Goal: Information Seeking & Learning: Learn about a topic

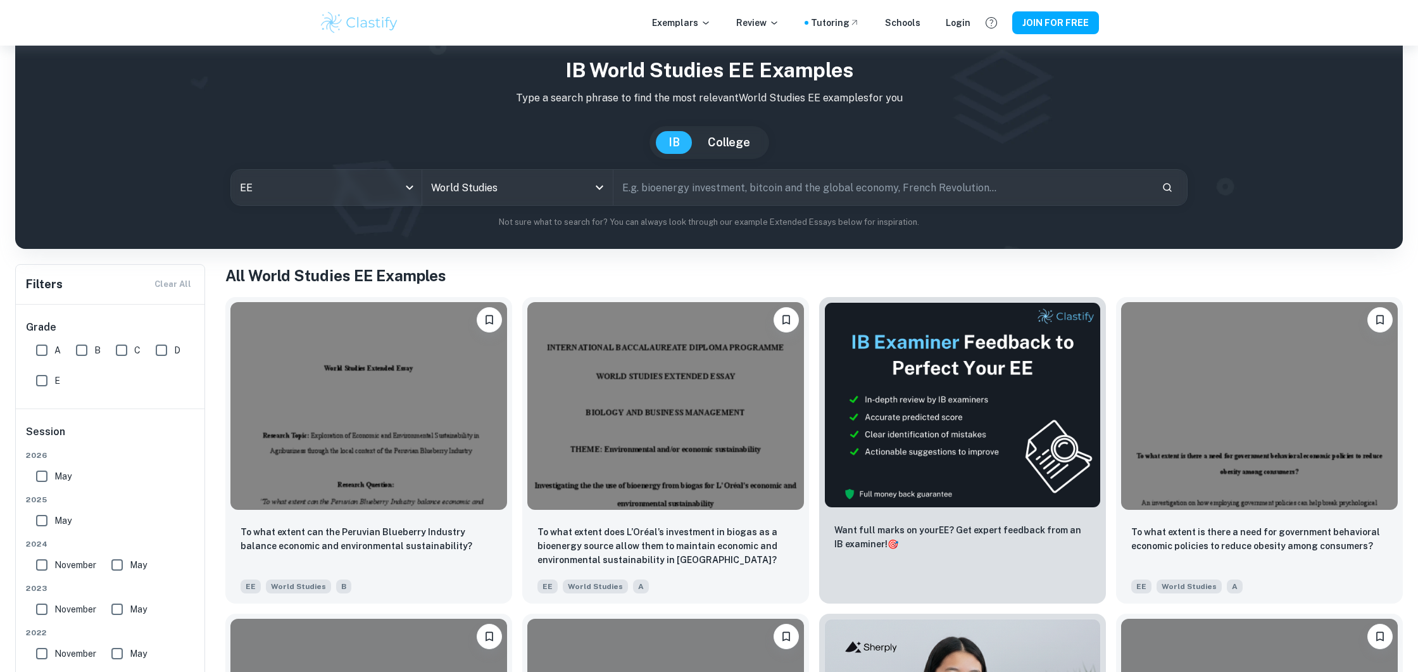
scroll to position [37, 0]
click at [674, 194] on input "text" at bounding box center [883, 186] width 538 height 35
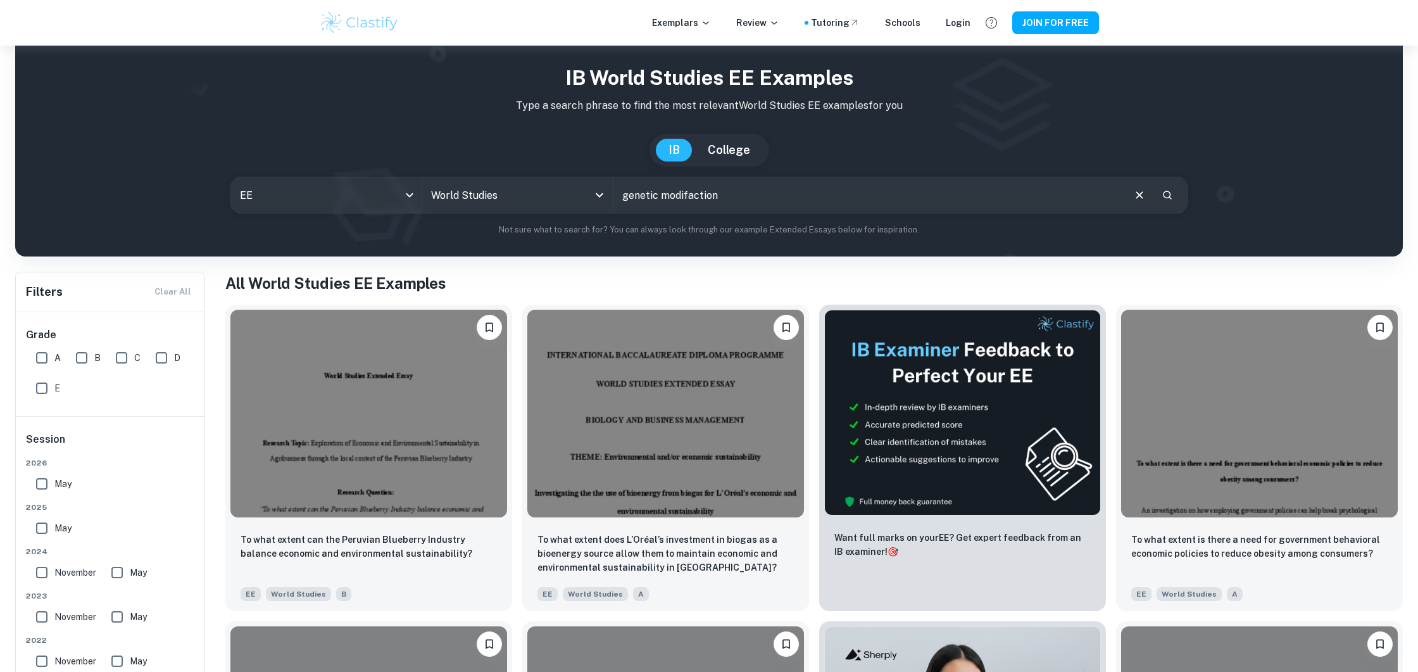
type input "genetic modifaction"
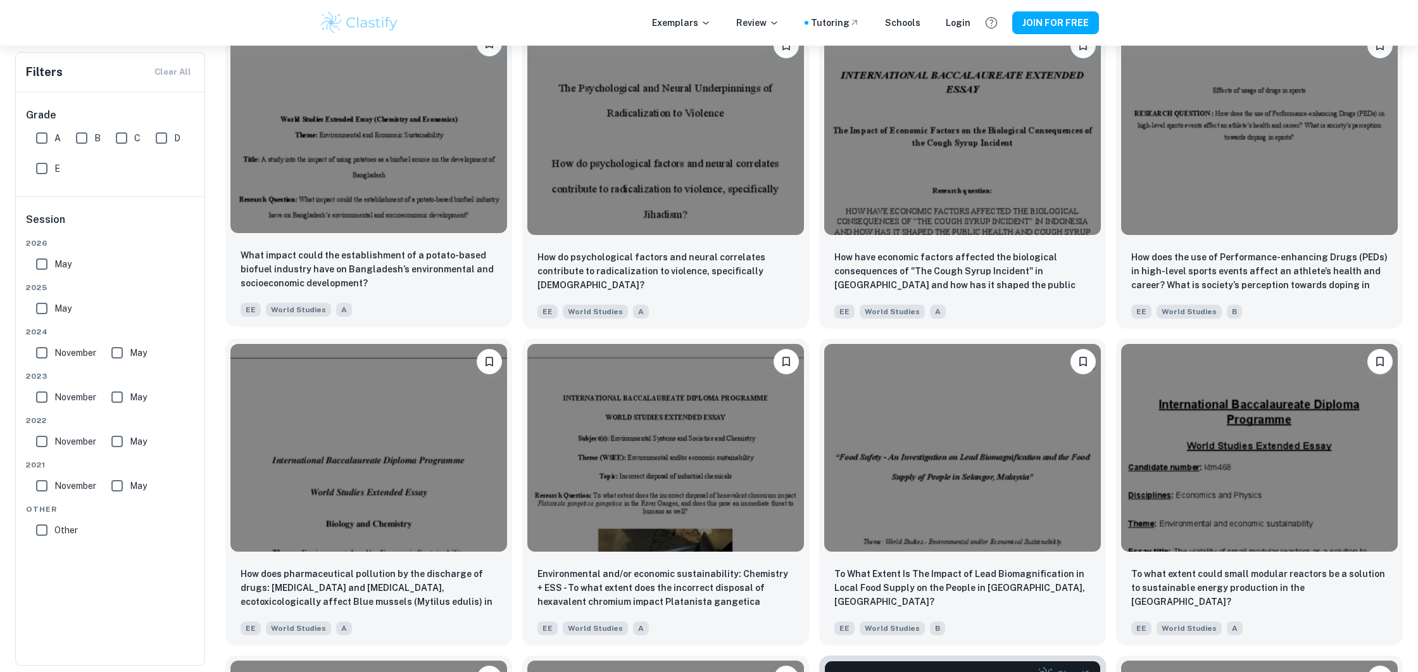
scroll to position [939, 0]
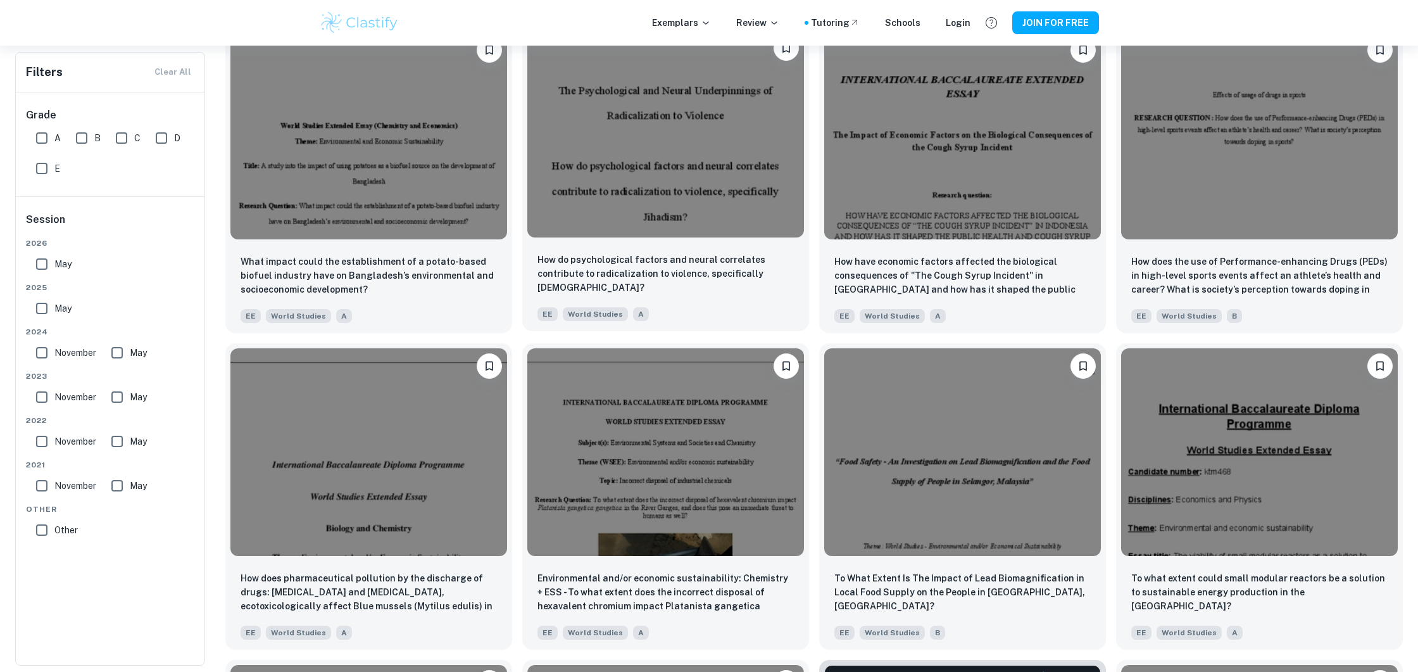
click at [585, 191] on img at bounding box center [665, 134] width 277 height 208
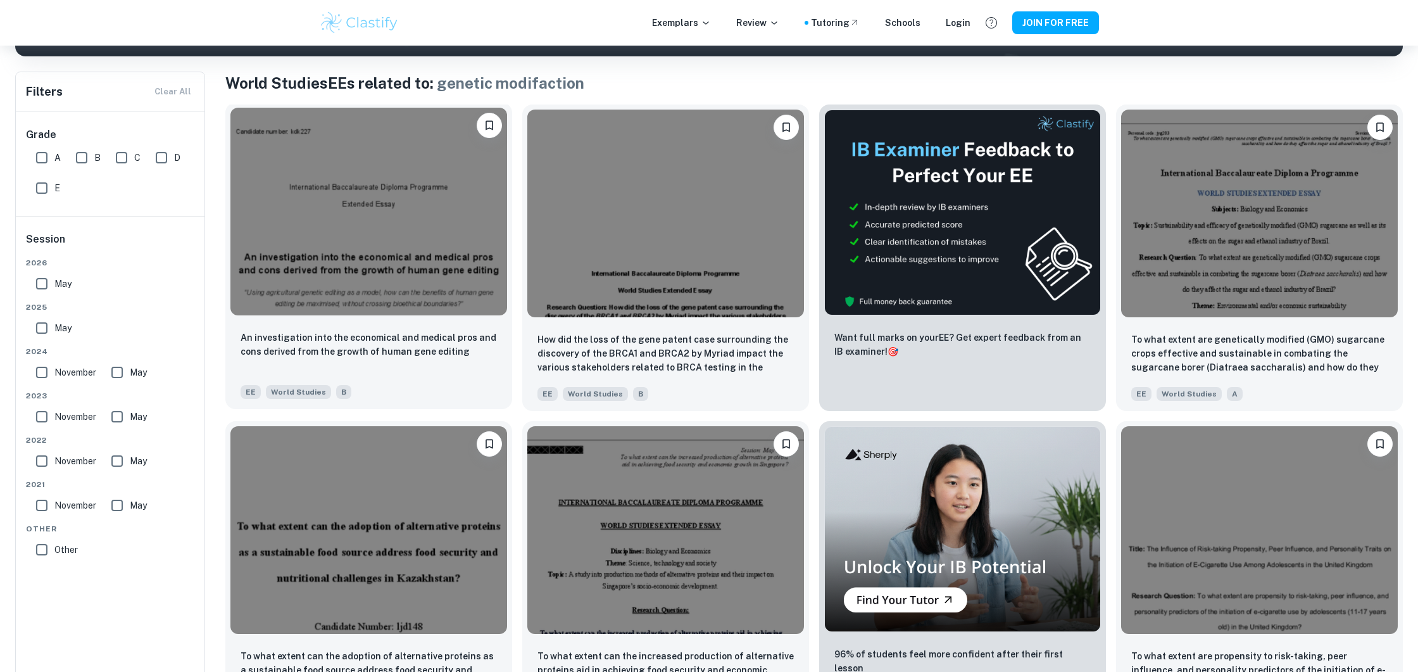
scroll to position [225, 0]
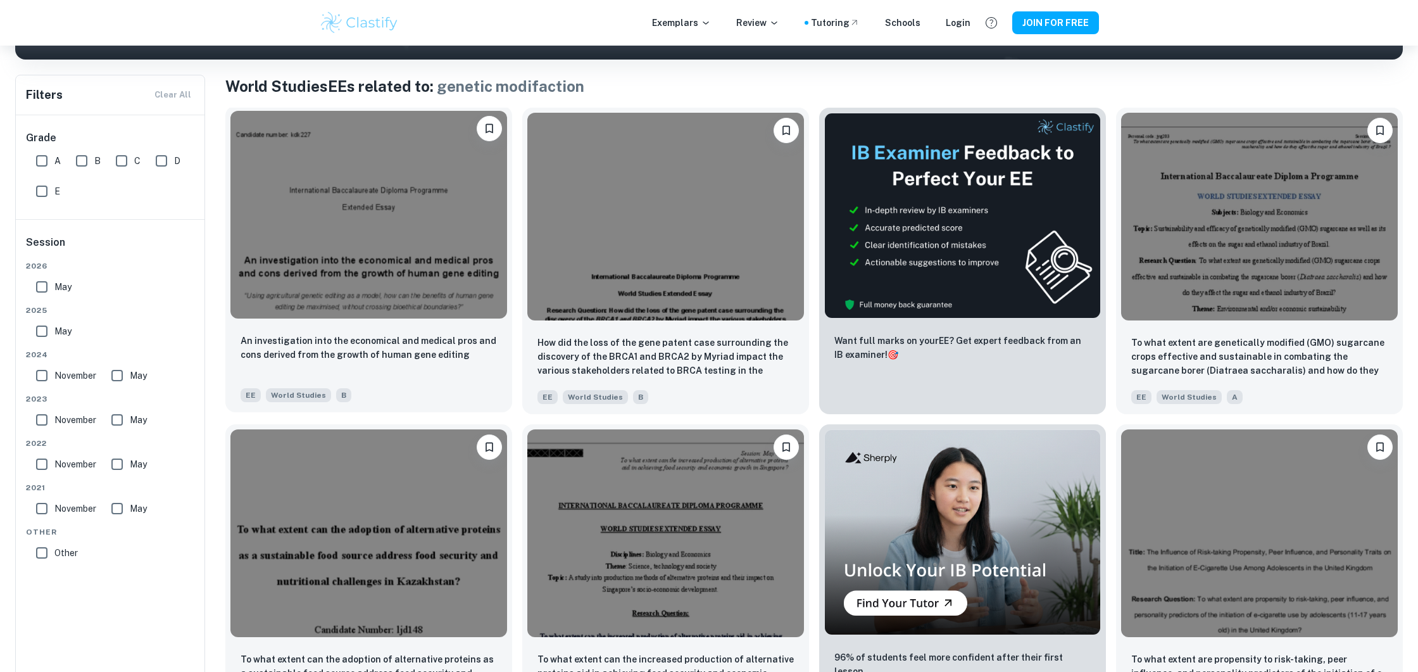
click at [450, 200] on img at bounding box center [368, 215] width 277 height 208
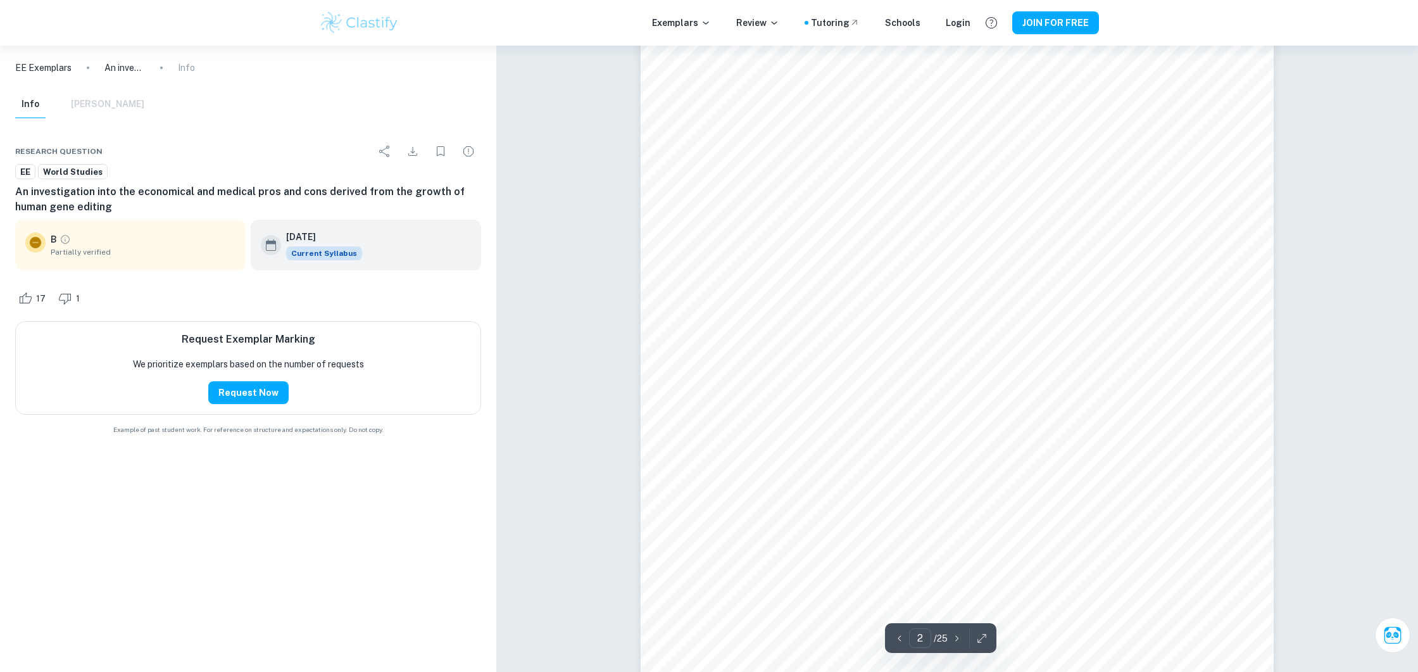
scroll to position [254, 0]
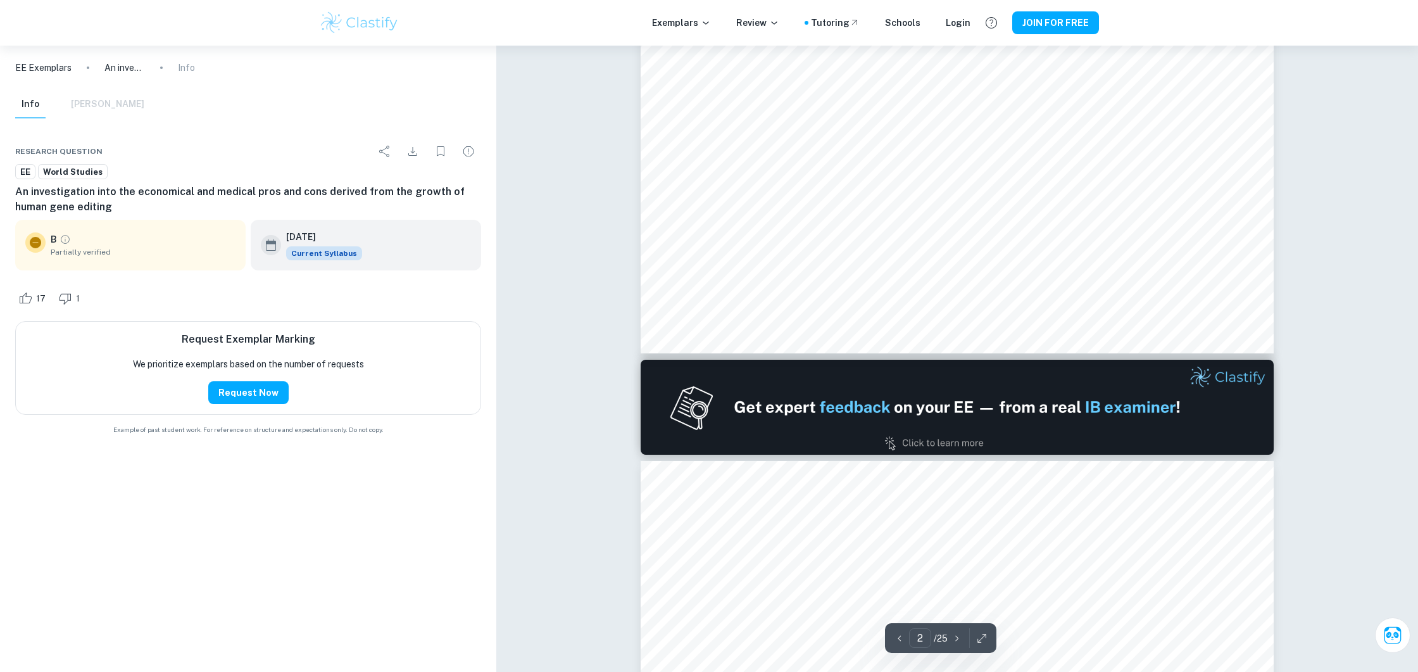
type input "1"
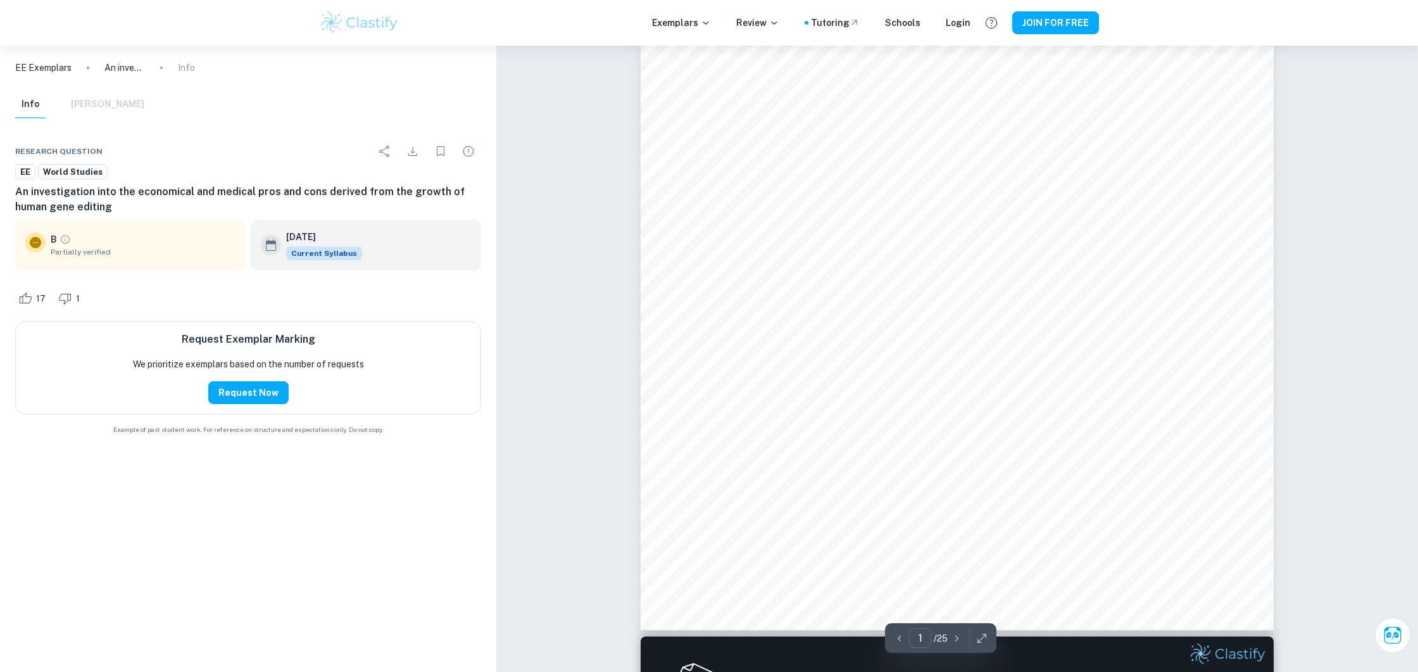
scroll to position [252, 0]
